Goal: Task Accomplishment & Management: Use online tool/utility

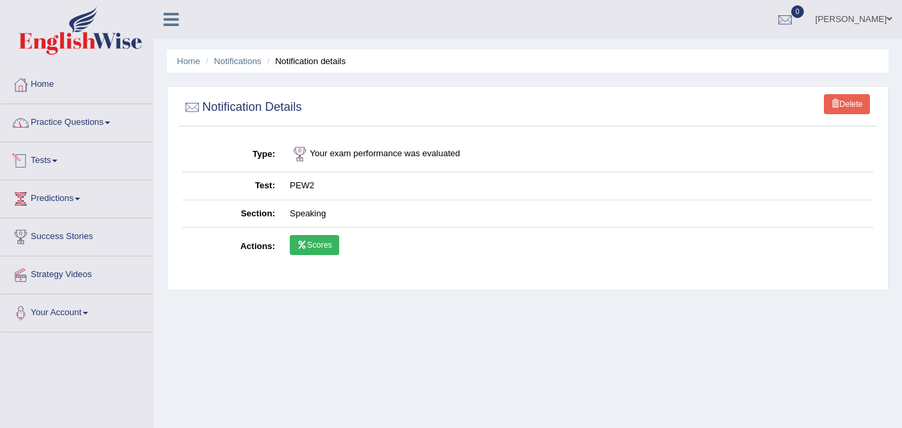
click at [49, 166] on link "Tests" at bounding box center [77, 158] width 152 height 33
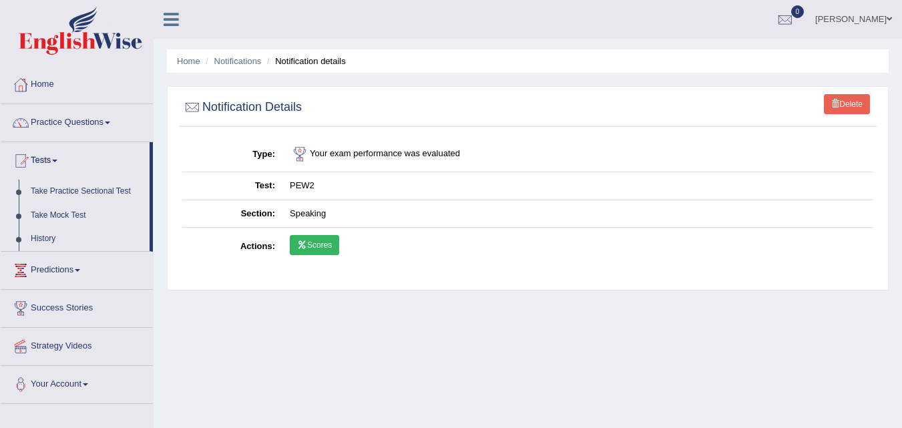
click at [57, 188] on link "Take Practice Sectional Test" at bounding box center [87, 192] width 125 height 24
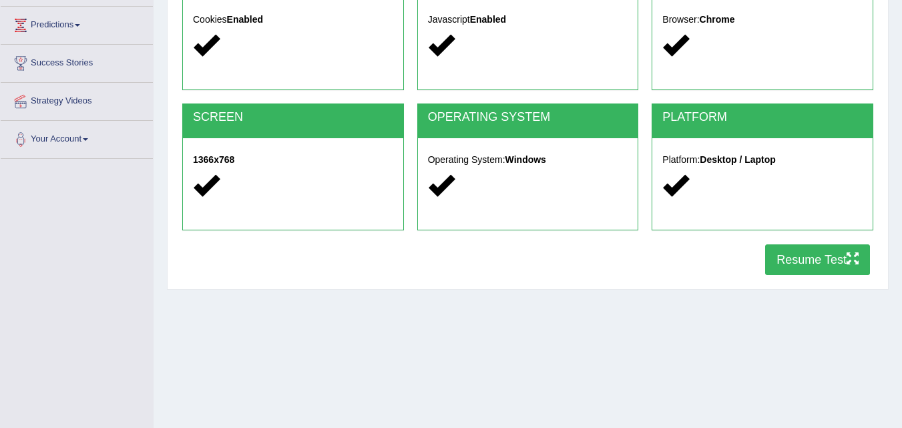
scroll to position [174, 0]
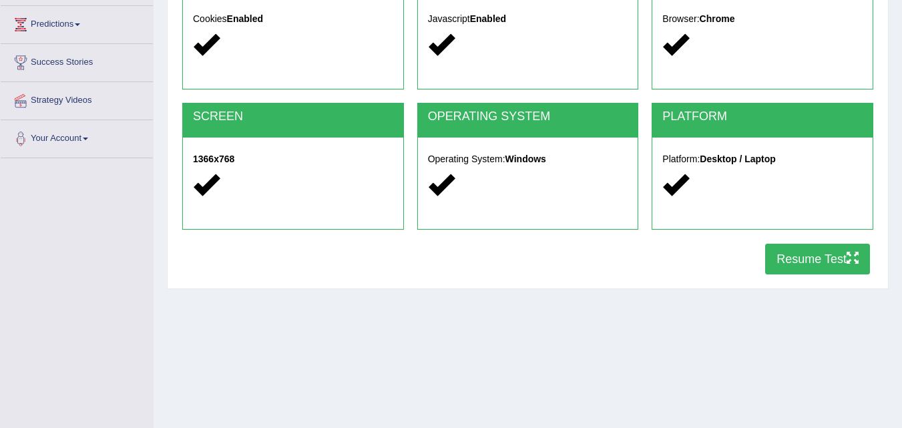
click at [781, 261] on button "Resume Test" at bounding box center [817, 259] width 105 height 31
